Goal: Task Accomplishment & Management: Manage account settings

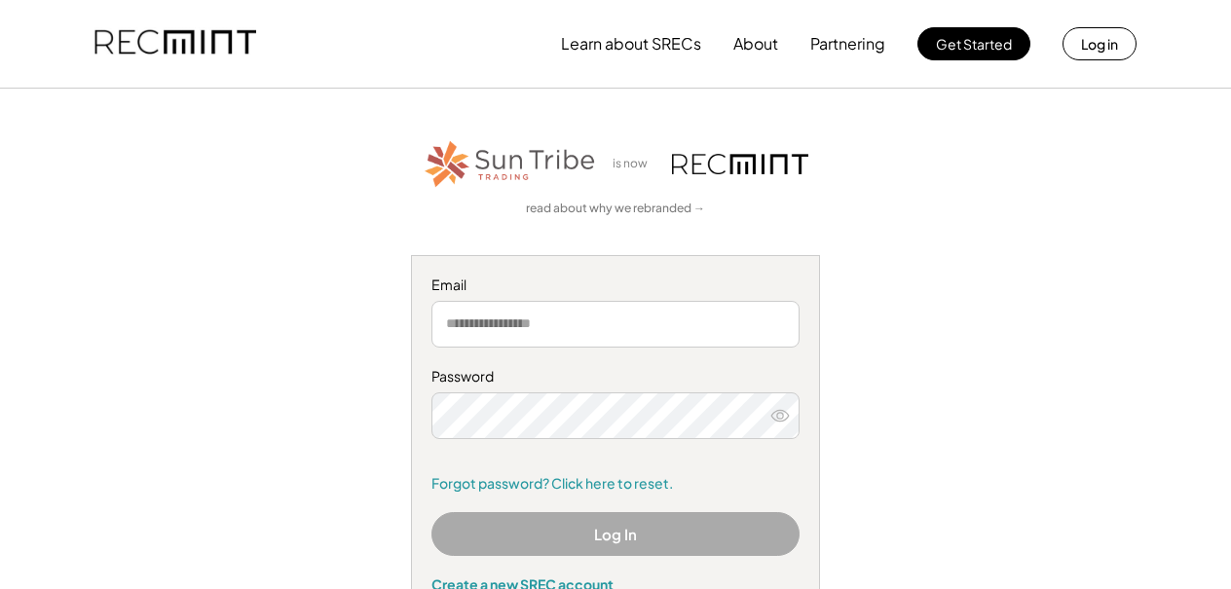
click at [546, 329] on input "email" at bounding box center [616, 324] width 368 height 47
type input "**********"
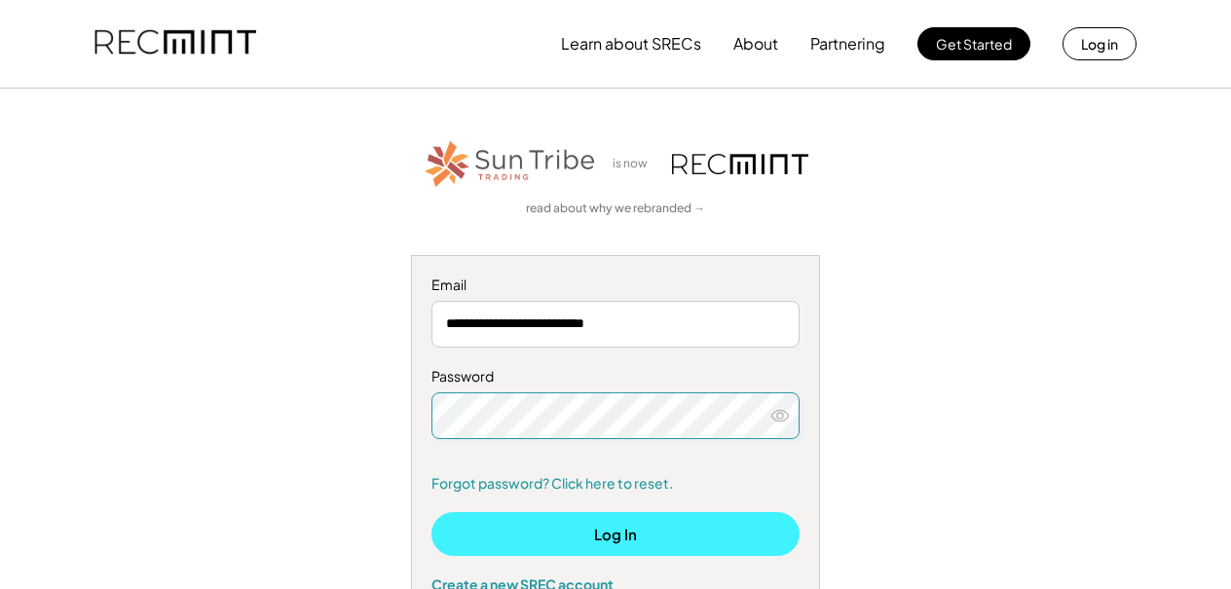
click at [592, 531] on button "Log In" at bounding box center [616, 534] width 368 height 44
